Goal: Use online tool/utility

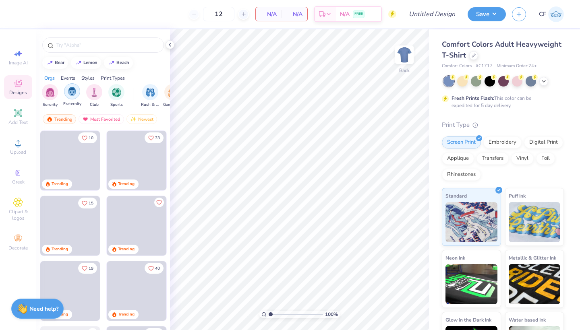
click at [79, 94] on div "filter for Fraternity" at bounding box center [72, 91] width 16 height 16
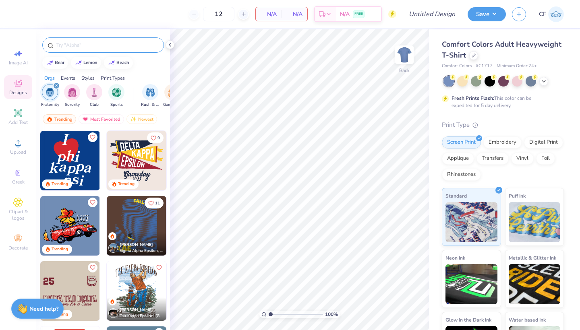
click at [90, 42] on input "text" at bounding box center [107, 45] width 103 height 8
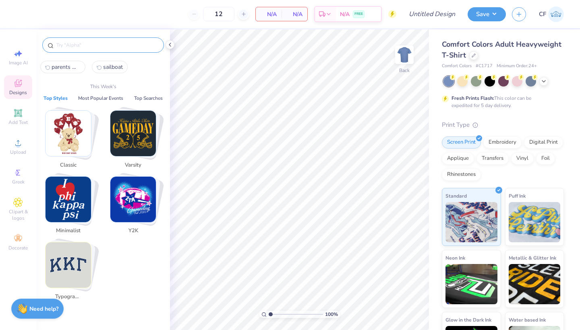
type input "["
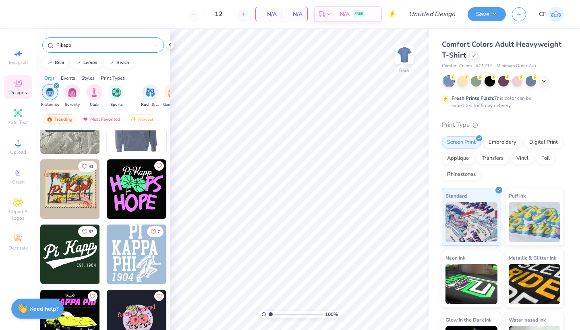
scroll to position [135, 0]
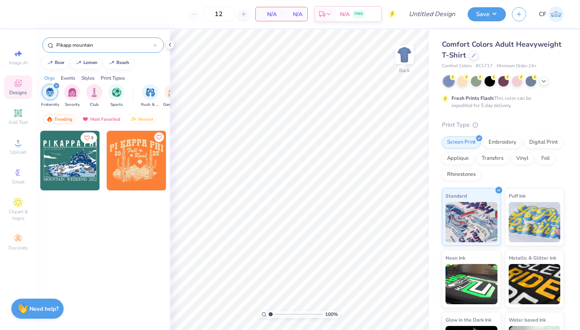
type input "Pikapp mountain"
click at [68, 159] on img at bounding box center [70, 161] width 60 height 60
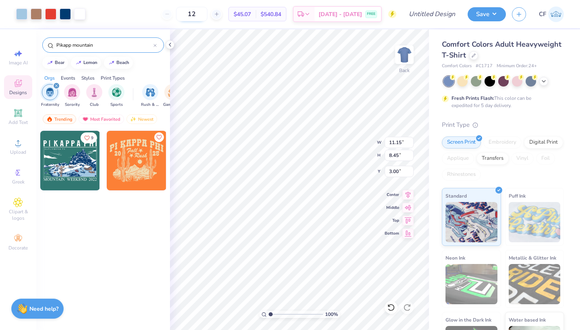
click at [202, 14] on input "12" at bounding box center [191, 14] width 31 height 14
type input "1"
type input "100"
drag, startPoint x: 198, startPoint y: 16, endPoint x: 162, endPoint y: 16, distance: 35.8
click at [162, 16] on div "100" at bounding box center [187, 14] width 60 height 14
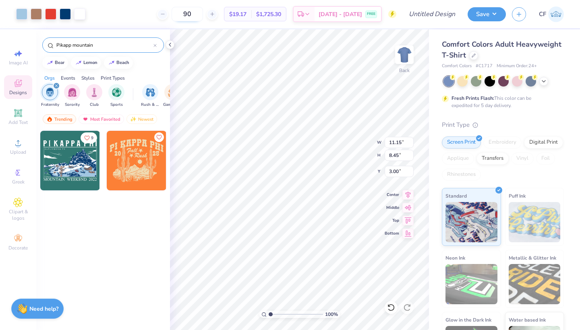
click at [194, 12] on input "90" at bounding box center [187, 14] width 31 height 14
type input "9"
type input "105"
